Goal: Navigation & Orientation: Find specific page/section

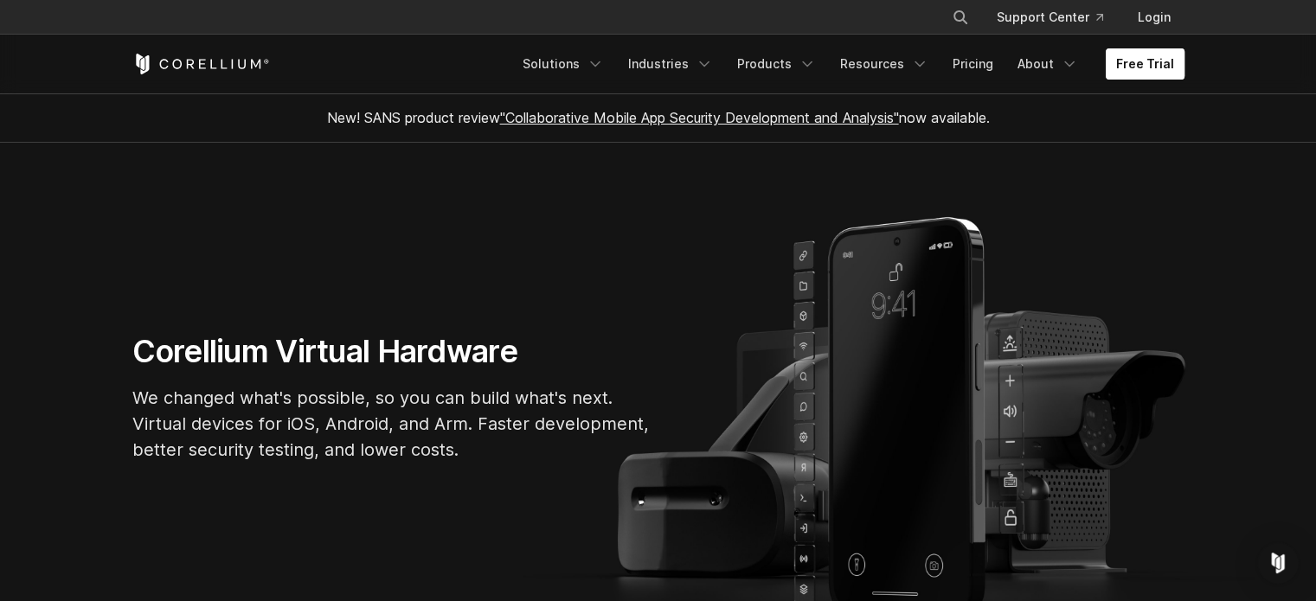
click at [1156, 69] on link "Free Trial" at bounding box center [1144, 63] width 79 height 31
click at [595, 58] on icon "Navigation Menu" at bounding box center [594, 63] width 17 height 17
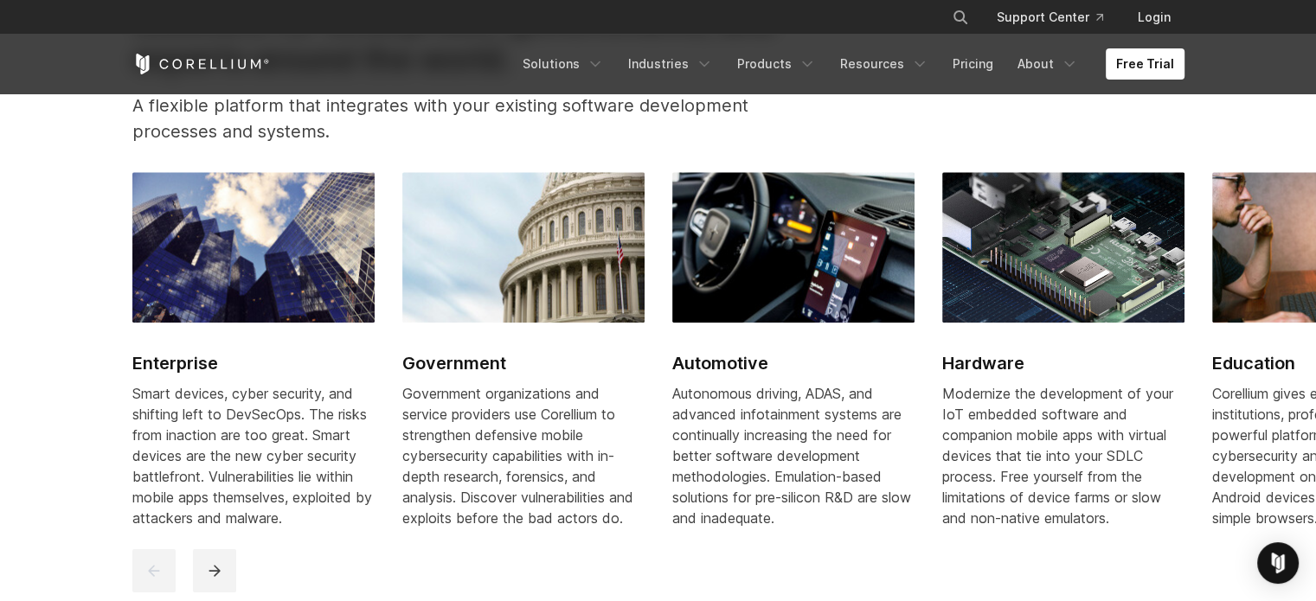
scroll to position [1470, 0]
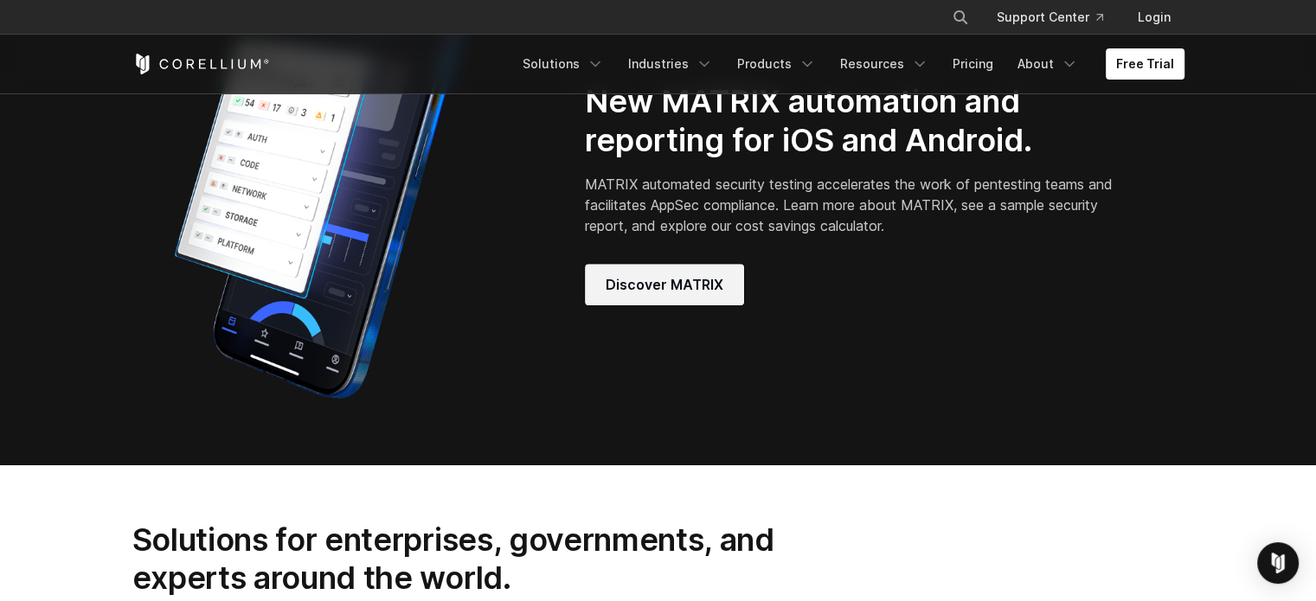
click at [699, 304] on link "Discover MATRIX" at bounding box center [664, 285] width 159 height 42
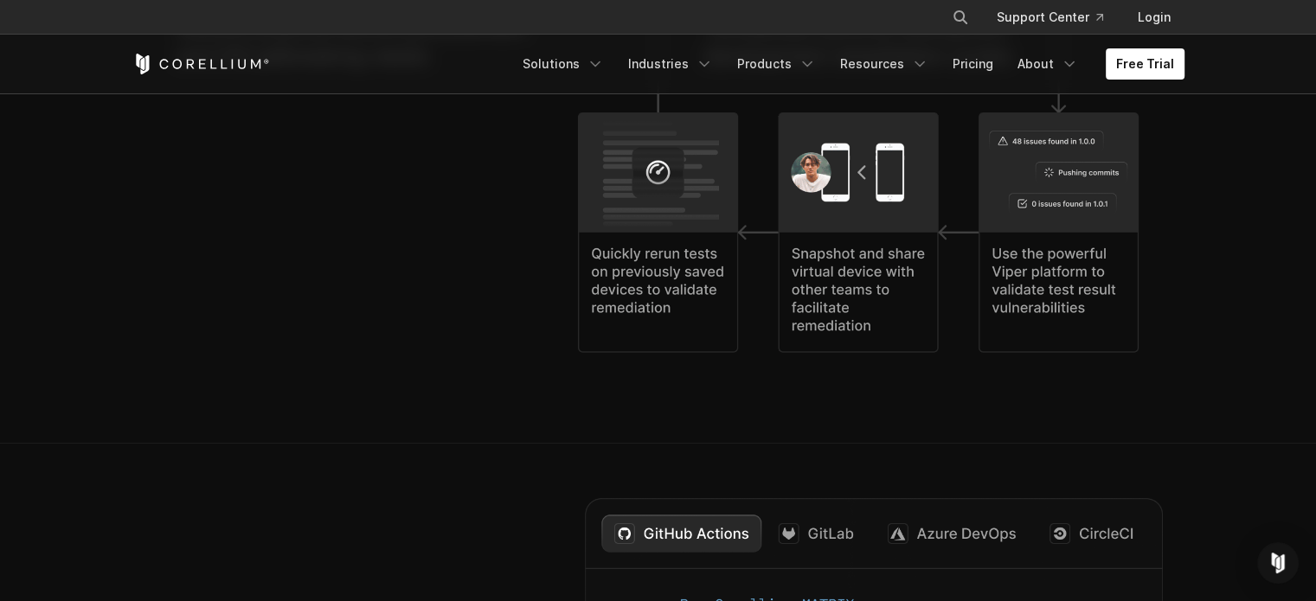
scroll to position [4498, 0]
